Goal: Understand process/instructions: Learn about a topic

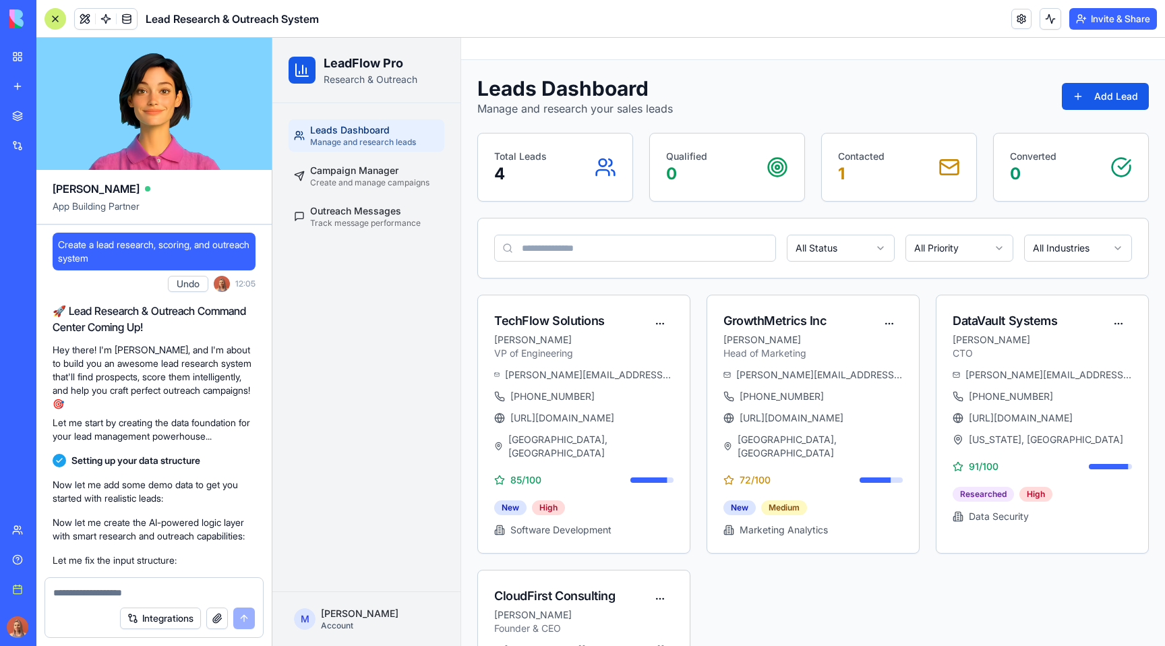
drag, startPoint x: 64, startPoint y: 311, endPoint x: 148, endPoint y: 326, distance: 84.9
click at [148, 326] on h2 "🚀 Lead Research & Outreach Command Center Coming Up!" at bounding box center [154, 319] width 203 height 32
drag, startPoint x: 149, startPoint y: 331, endPoint x: 58, endPoint y: 306, distance: 94.4
click at [58, 306] on h2 "🚀 Lead Research & Outreach Command Center Coming Up!" at bounding box center [154, 319] width 203 height 32
click at [59, 355] on p "Hey there! I'm [PERSON_NAME], and I'm about to build you an awesome lead resear…" at bounding box center [154, 376] width 203 height 67
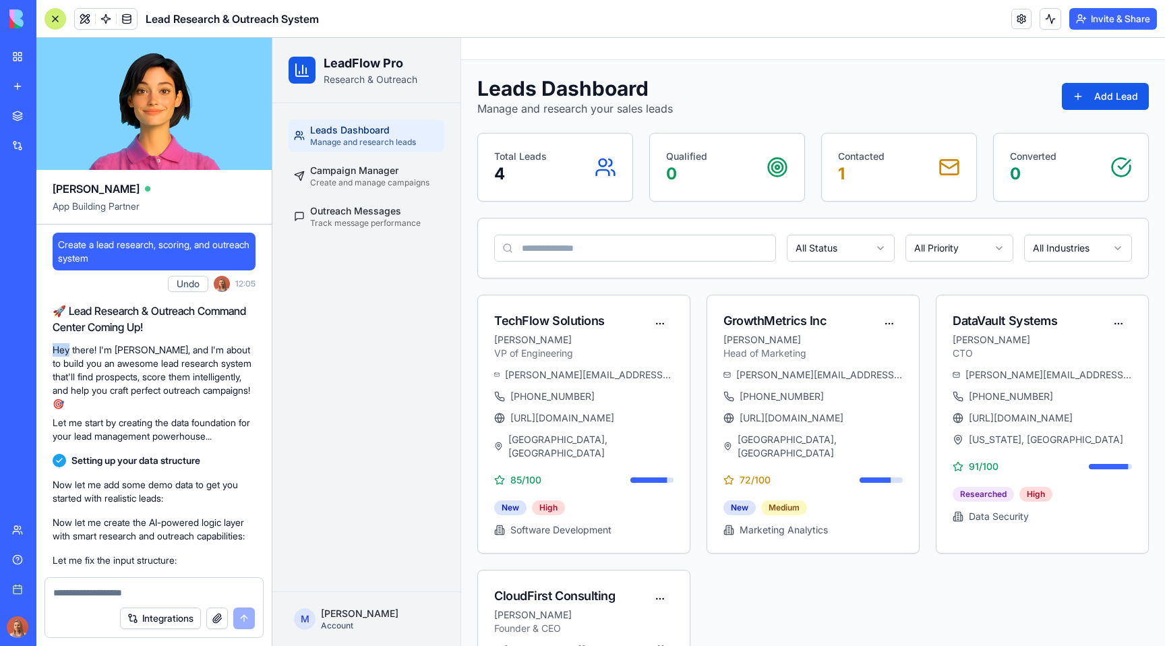
click at [59, 355] on p "Hey there! I'm [PERSON_NAME], and I'm about to build you an awesome lead resear…" at bounding box center [154, 376] width 203 height 67
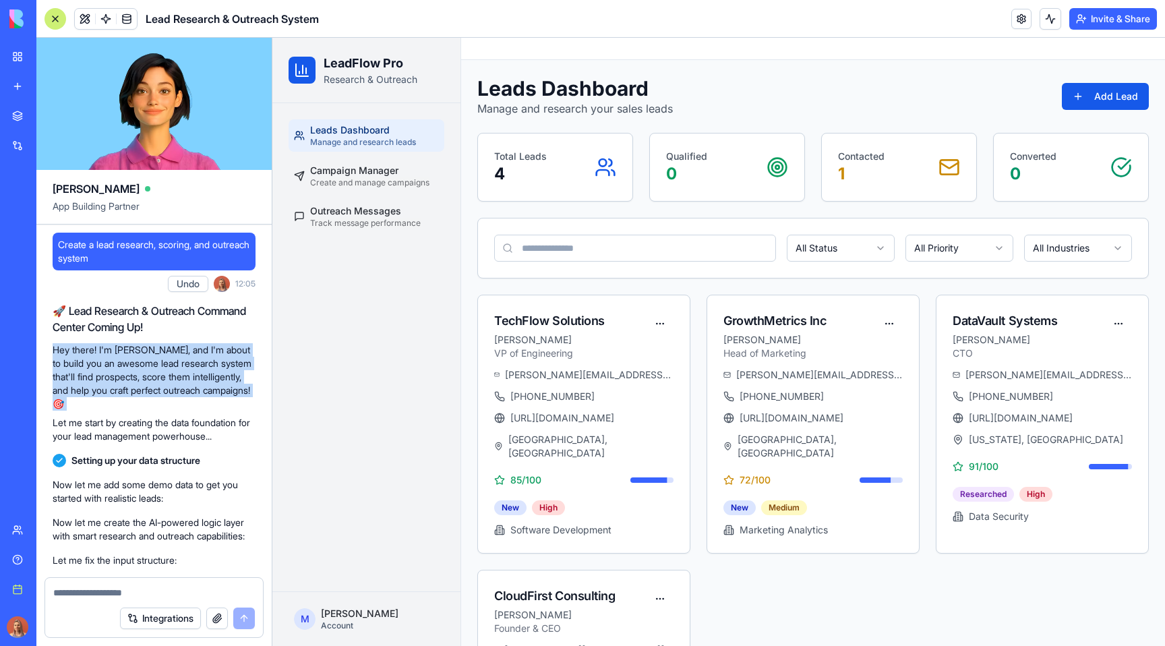
click at [59, 355] on p "Hey there! I'm [PERSON_NAME], and I'm about to build you an awesome lead resear…" at bounding box center [154, 376] width 203 height 67
copy div "Hey there! I'm [PERSON_NAME], and I'm about to build you an awesome lead resear…"
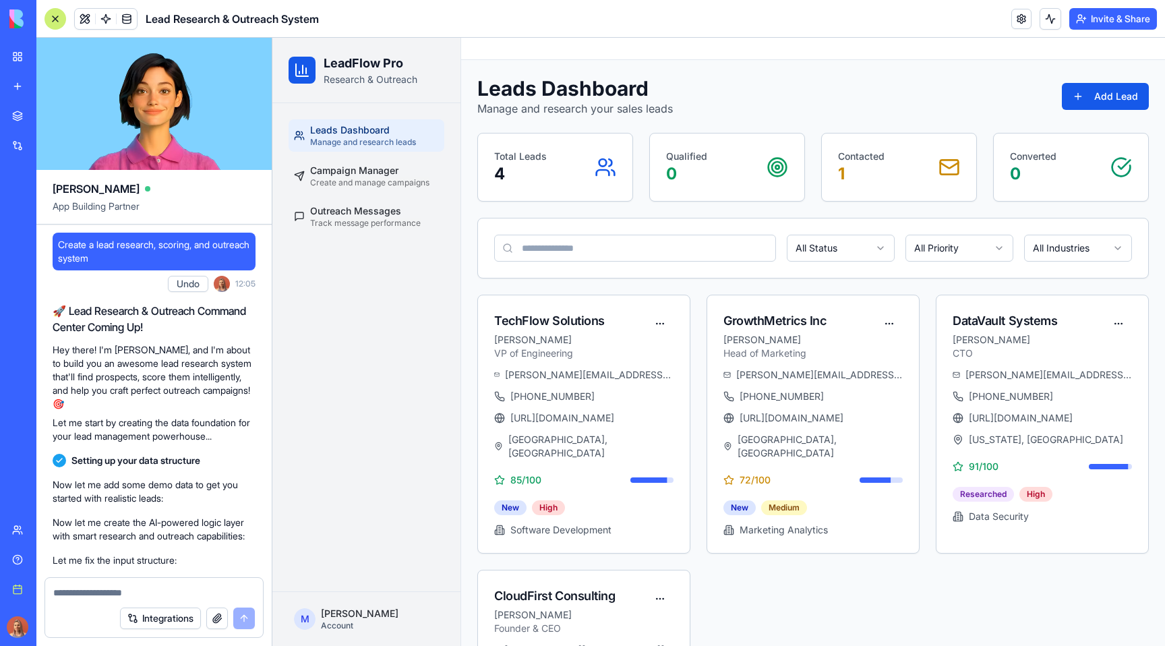
click at [107, 316] on h2 "🚀 Lead Research & Outreach Command Center Coming Up!" at bounding box center [154, 319] width 203 height 32
copy div "🚀 Lead Research & Outreach Command Center Coming Up!"
drag, startPoint x: 156, startPoint y: 350, endPoint x: 237, endPoint y: 384, distance: 87.9
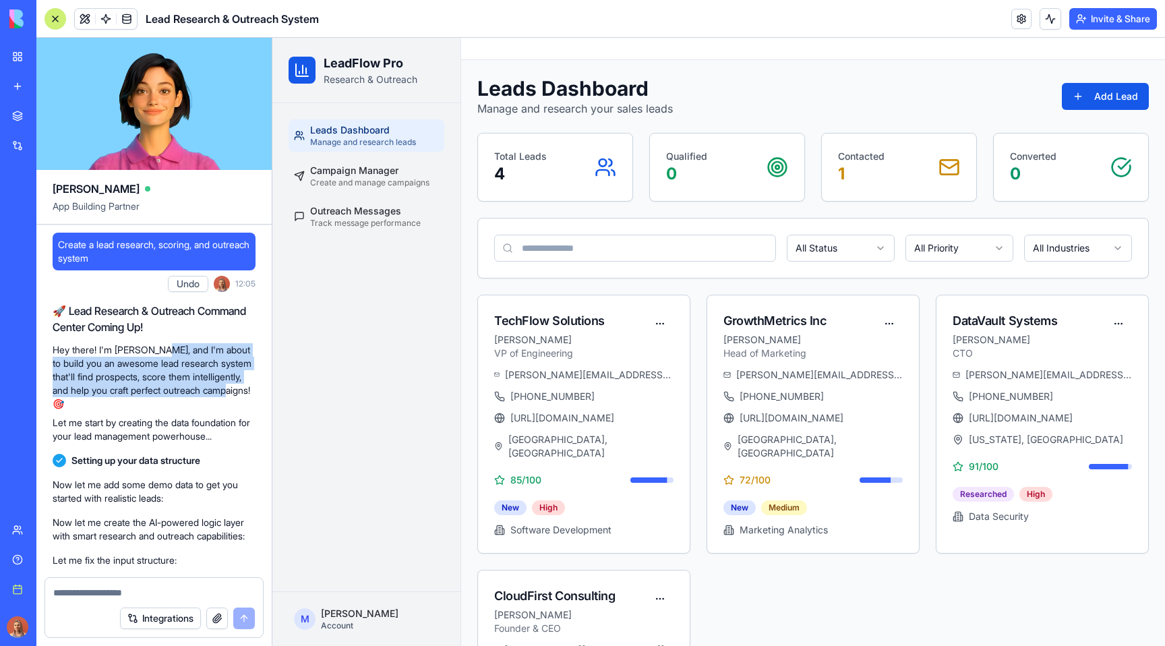
click at [237, 384] on p "Hey there! I'm [PERSON_NAME], and I'm about to build you an awesome lead resear…" at bounding box center [154, 376] width 203 height 67
copy p "I'm about to build you an awesome lead research system that'll find prospects, …"
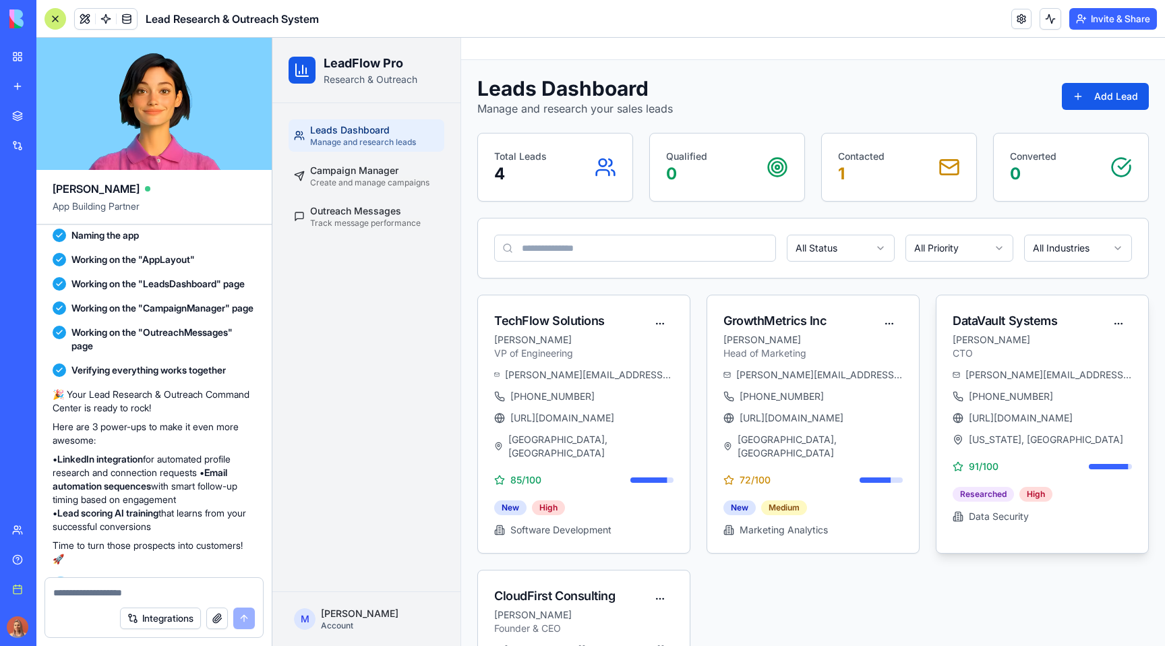
scroll to position [524, 0]
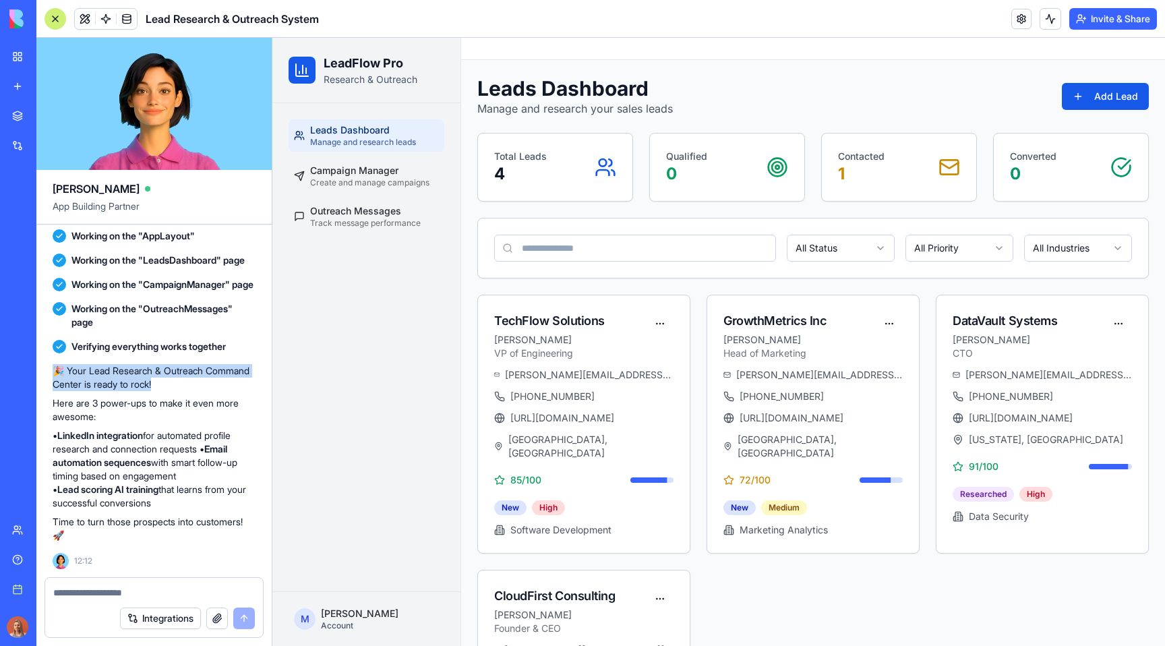
drag, startPoint x: 163, startPoint y: 384, endPoint x: 55, endPoint y: 361, distance: 111.0
click at [55, 361] on div "🎉 Your Lead Research & Outreach Command Center is ready to rock! Here are 3 pow…" at bounding box center [154, 453] width 203 height 189
copy p "🎉 Your Lead Research & Outreach Command Center is ready to rock!"
click at [104, 380] on p "🎉 Your Lead Research & Outreach Command Center is ready to rock!" at bounding box center [154, 377] width 203 height 27
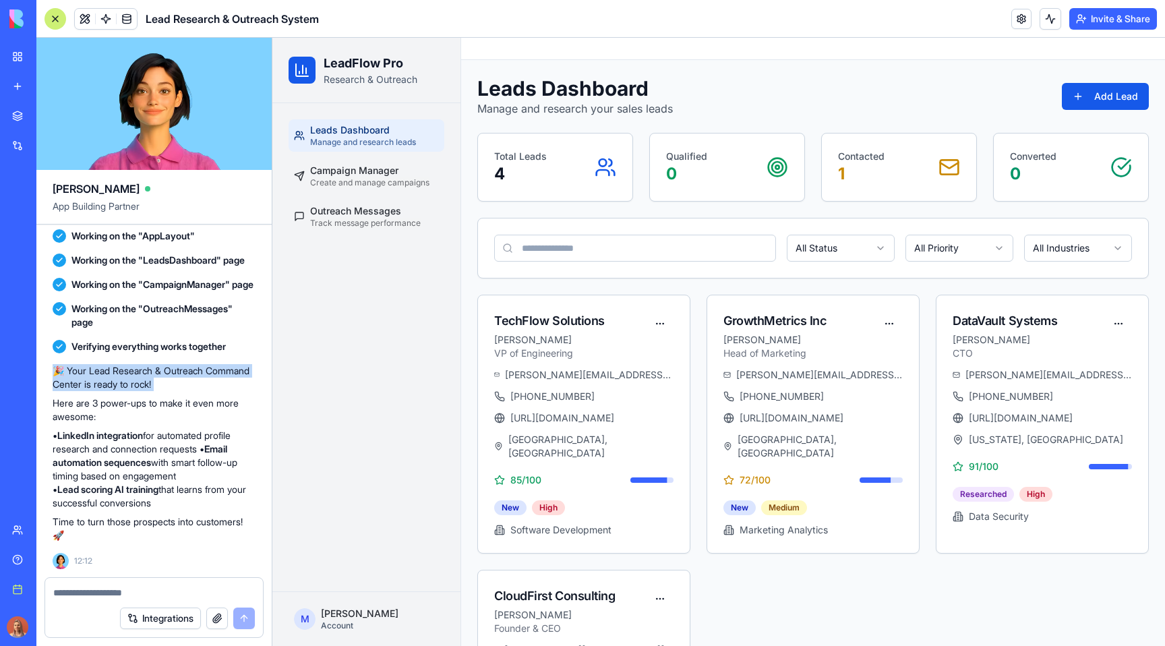
click at [104, 380] on p "🎉 Your Lead Research & Outreach Command Center is ready to rock!" at bounding box center [154, 377] width 203 height 27
copy div "🎉 Your Lead Research & Outreach Command Center is ready to rock!"
click at [403, 197] on ul "Leads Dashboard Manage and research leads Campaign Manager Create and manage ca…" at bounding box center [367, 175] width 156 height 113
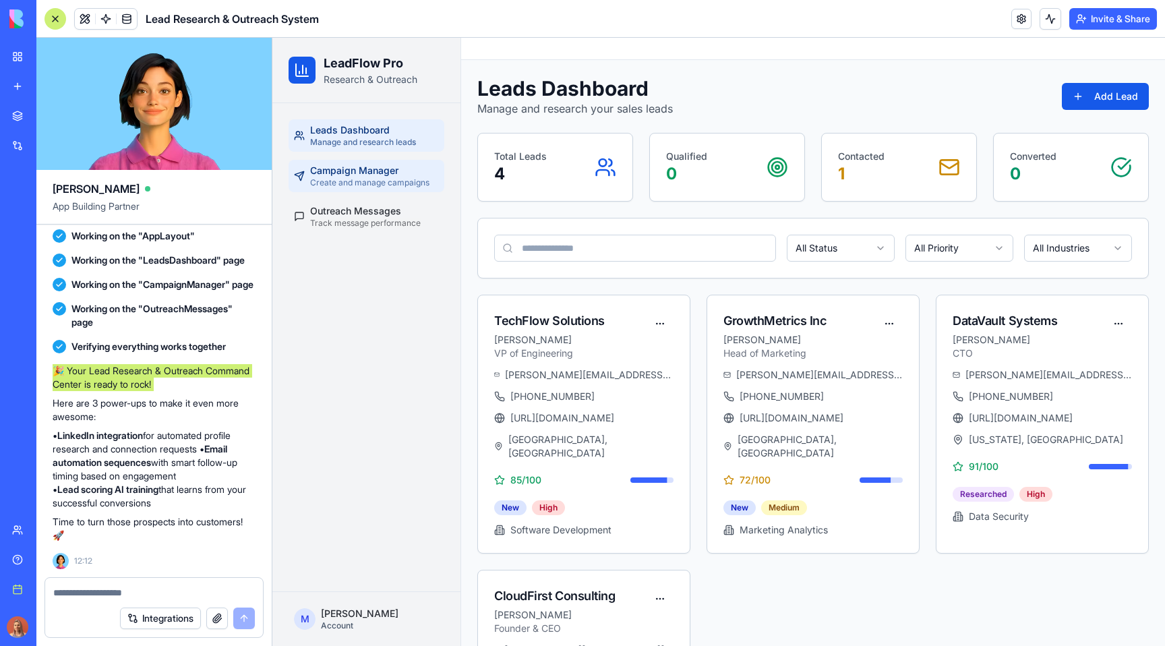
click at [409, 184] on span "Create and manage campaigns" at bounding box center [369, 182] width 119 height 11
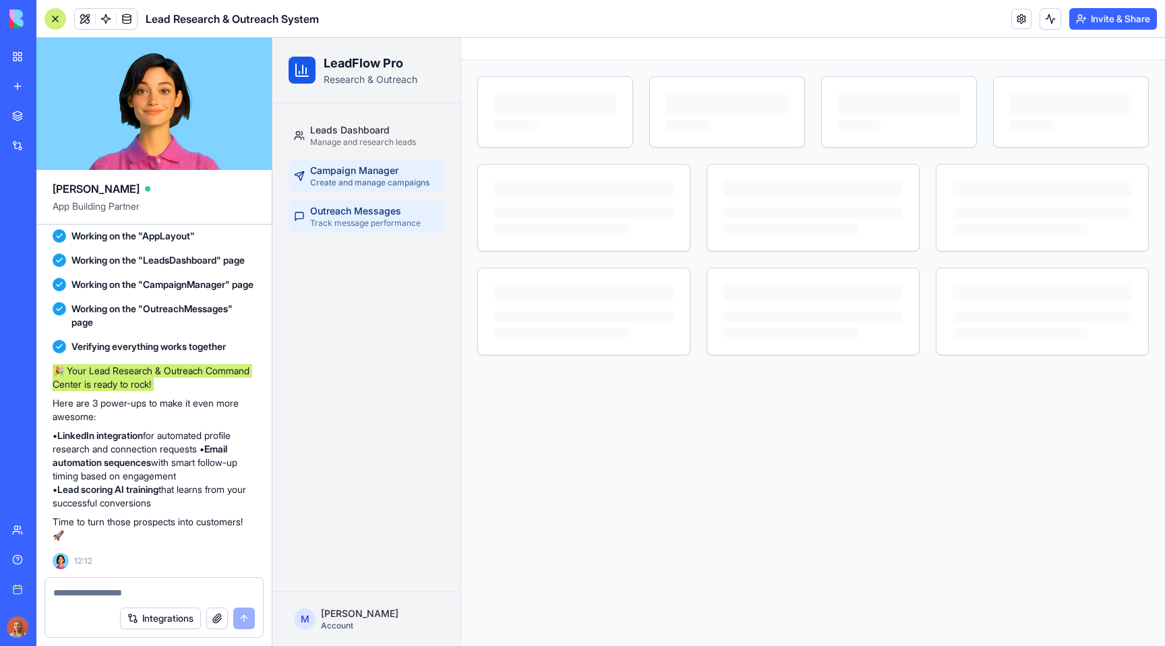
click at [412, 224] on span "Track message performance" at bounding box center [365, 223] width 111 height 11
